Goal: Complete application form

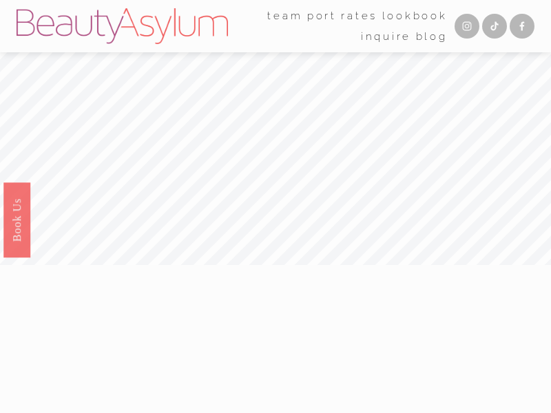
scroll to position [3033, 0]
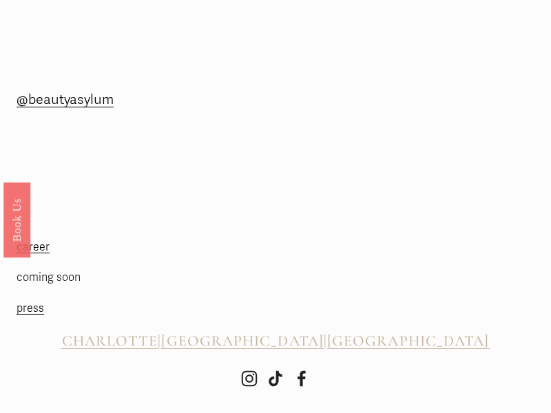
scroll to position [758, 0]
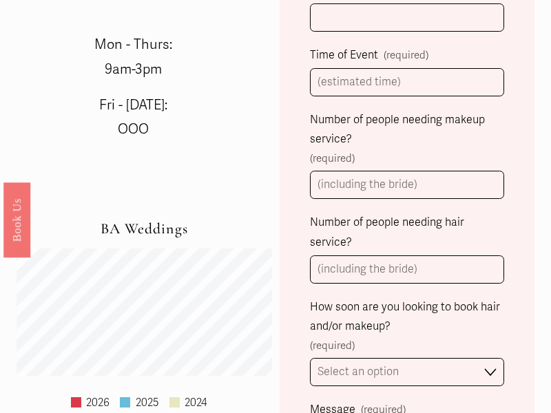
select select "Immediately"
select select "Please Select One"
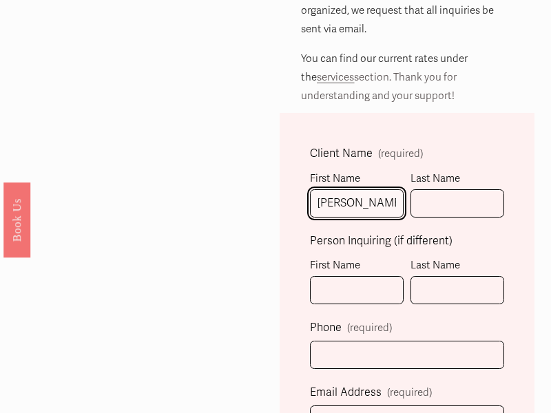
type input "Gary"
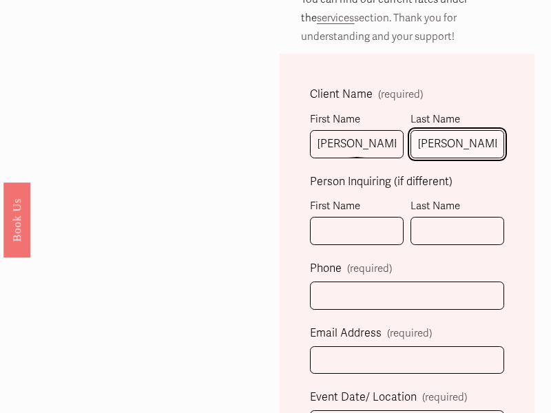
type input "Charles"
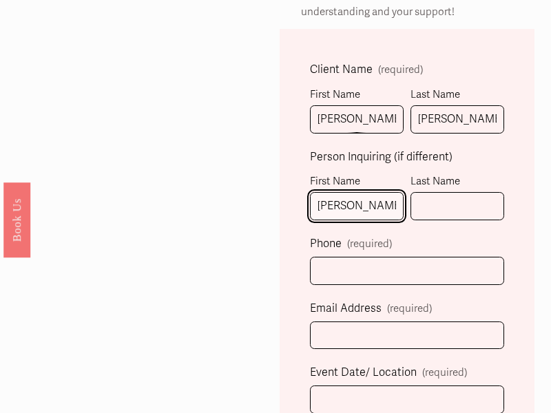
type input "Gary"
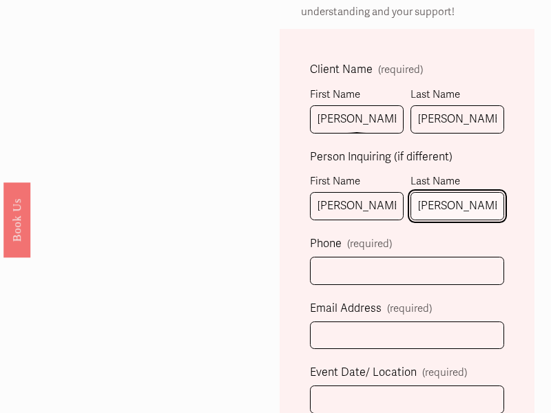
type input "Charles"
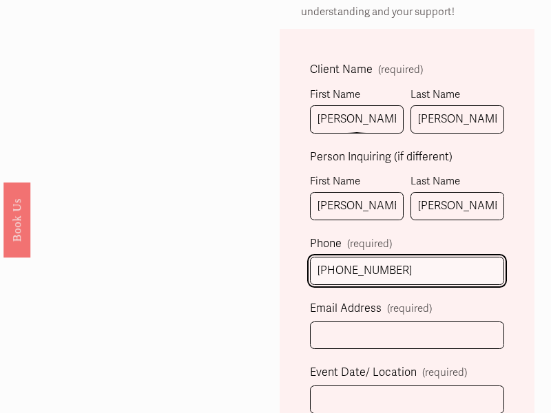
type input "(805) 400-2077"
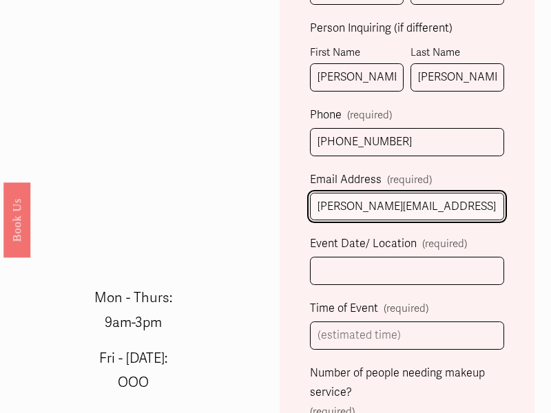
type input "gary-charles@dominatebanners.com"
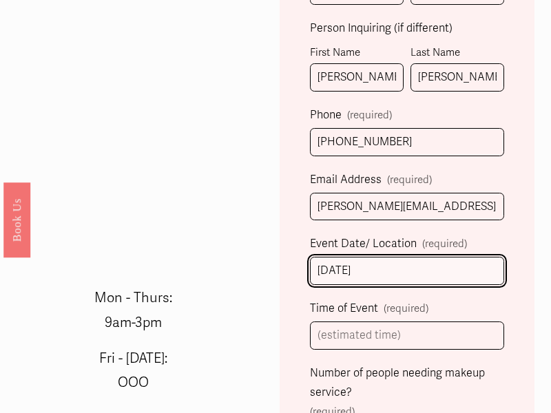
type input "2025-09-01"
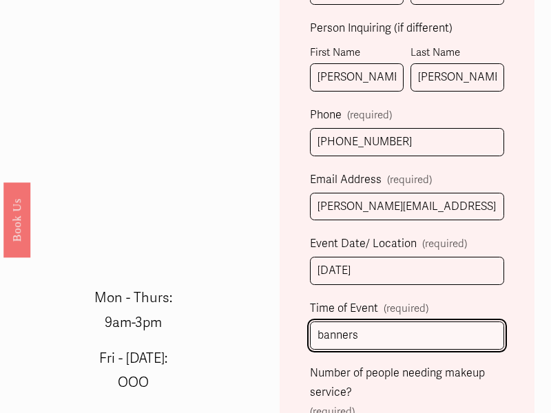
scroll to position [0, 0]
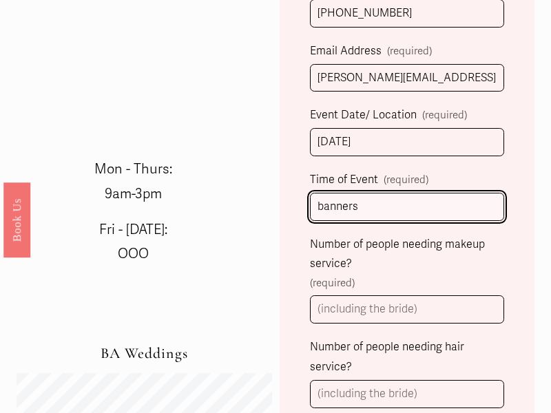
type input "banners"
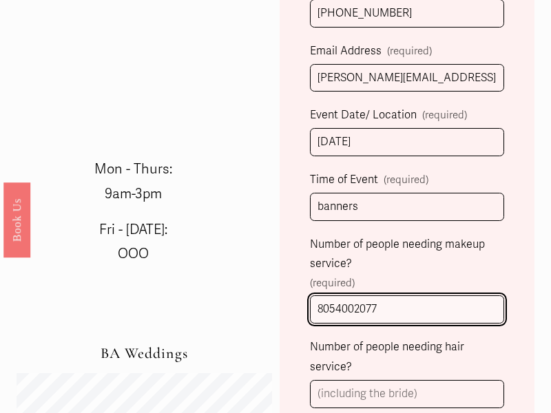
type input "8054002077"
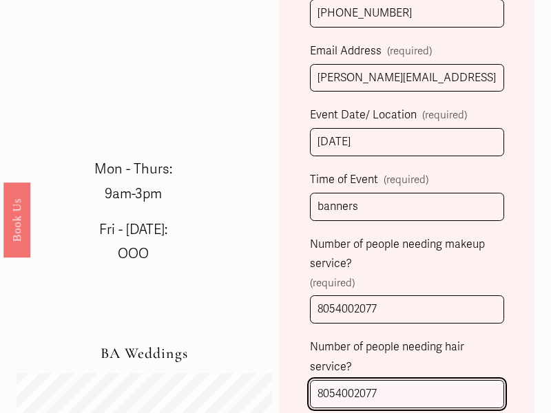
type input "8054002077"
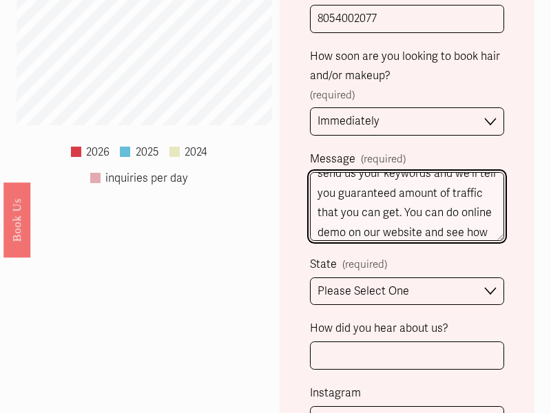
scroll to position [151, 0]
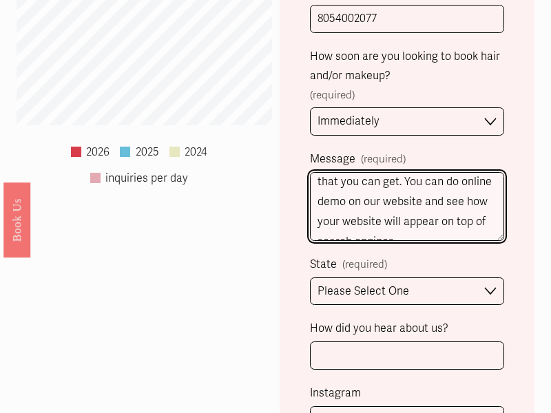
type textarea "We can place your website banner on top position in search engines when someone…"
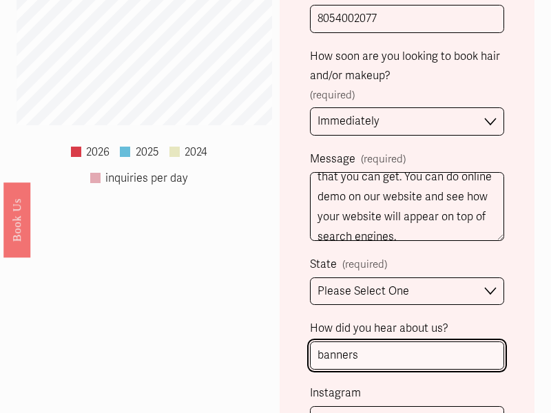
type input "banners"
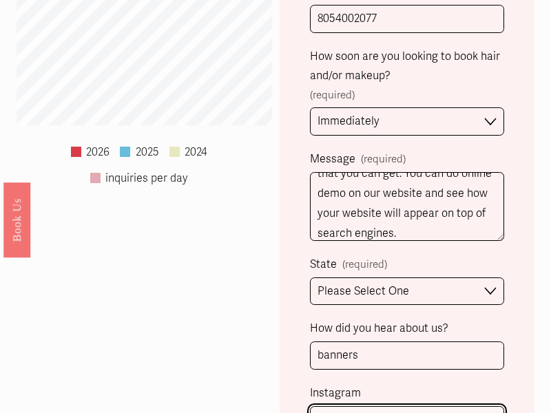
scroll to position [1222, 0]
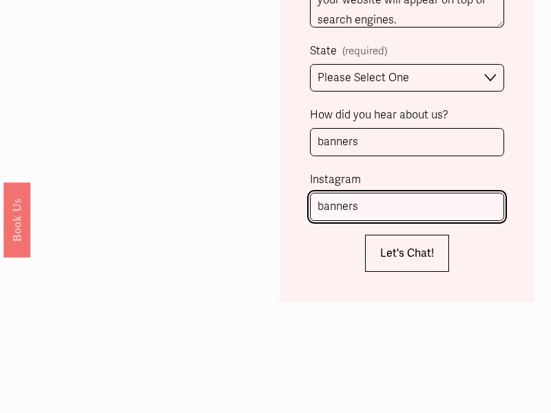
type input "banners"
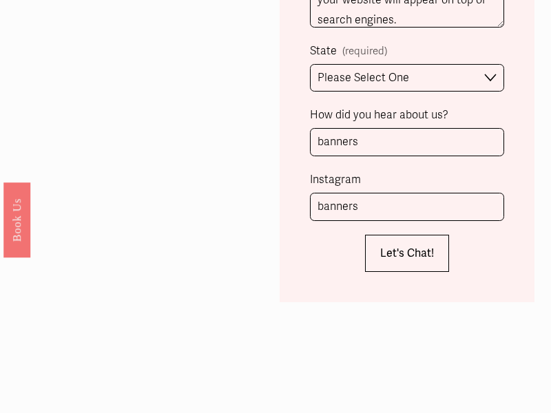
click at [406, 253] on span "Let's Chat!" at bounding box center [407, 253] width 54 height 14
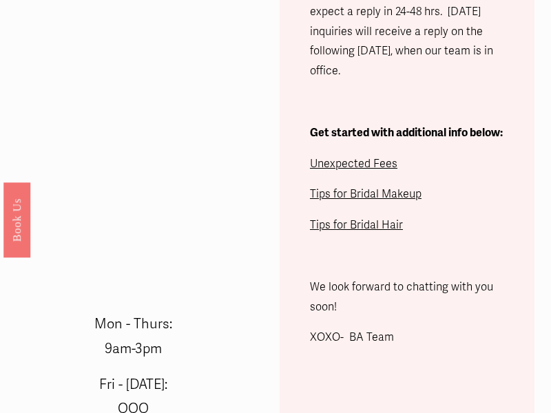
scroll to position [453, 0]
